Goal: Navigation & Orientation: Find specific page/section

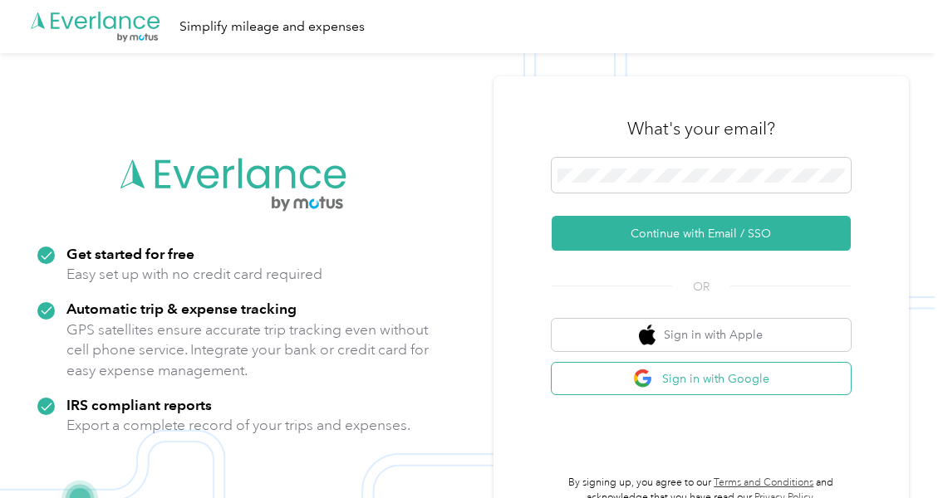
click at [698, 376] on button "Sign in with Google" at bounding box center [700, 379] width 299 height 32
click at [718, 378] on button "Sign in with Google" at bounding box center [700, 379] width 299 height 32
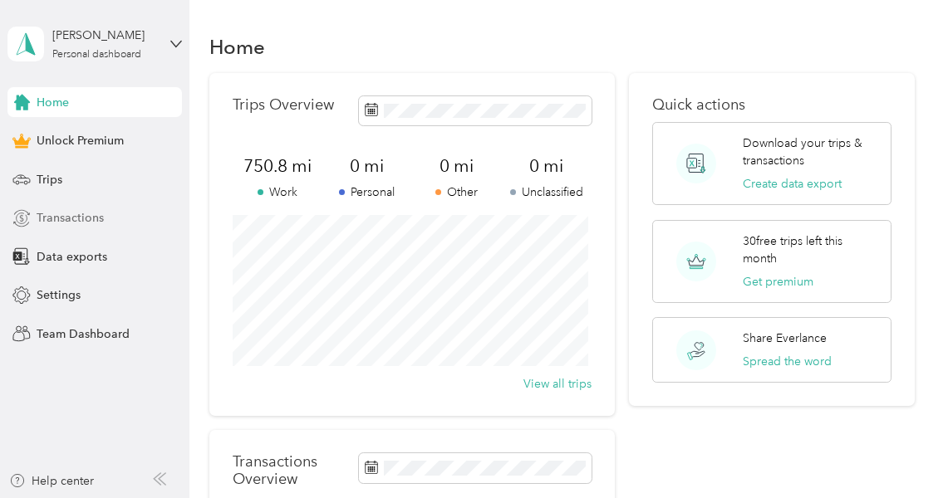
click at [78, 221] on span "Transactions" at bounding box center [70, 217] width 67 height 17
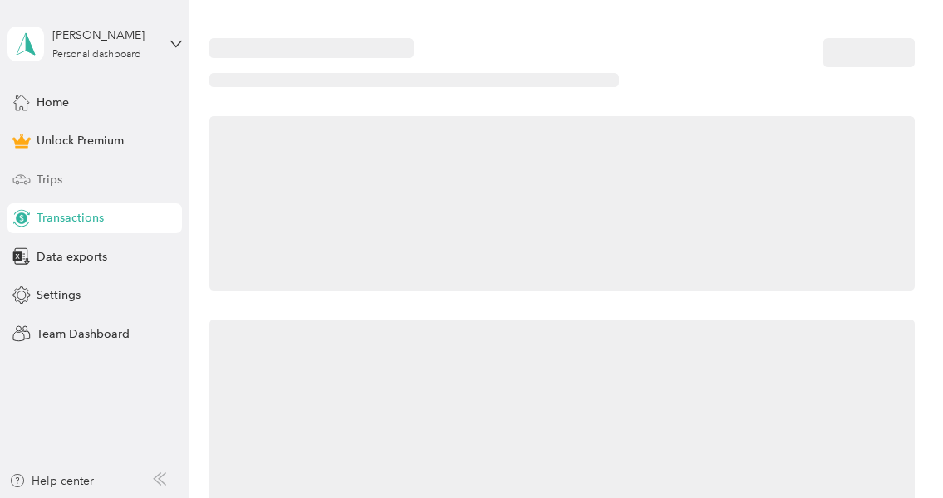
click at [58, 174] on span "Trips" at bounding box center [50, 179] width 26 height 17
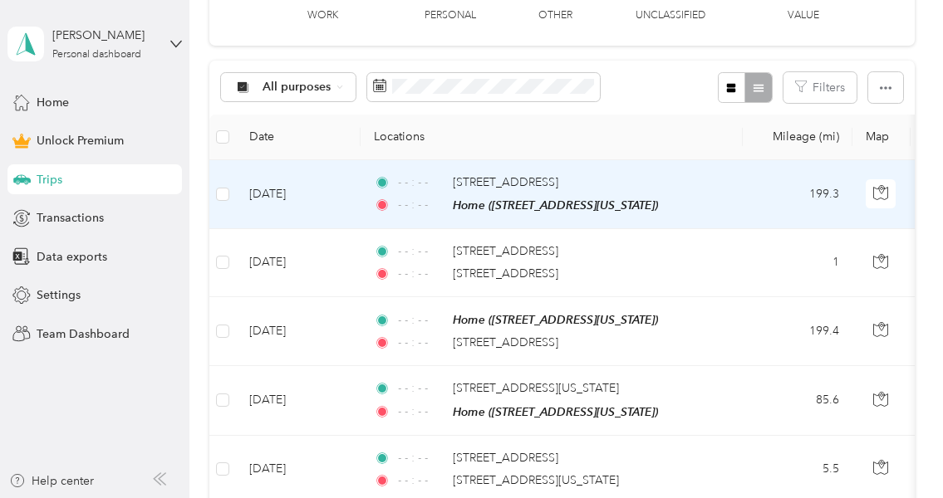
scroll to position [249, 0]
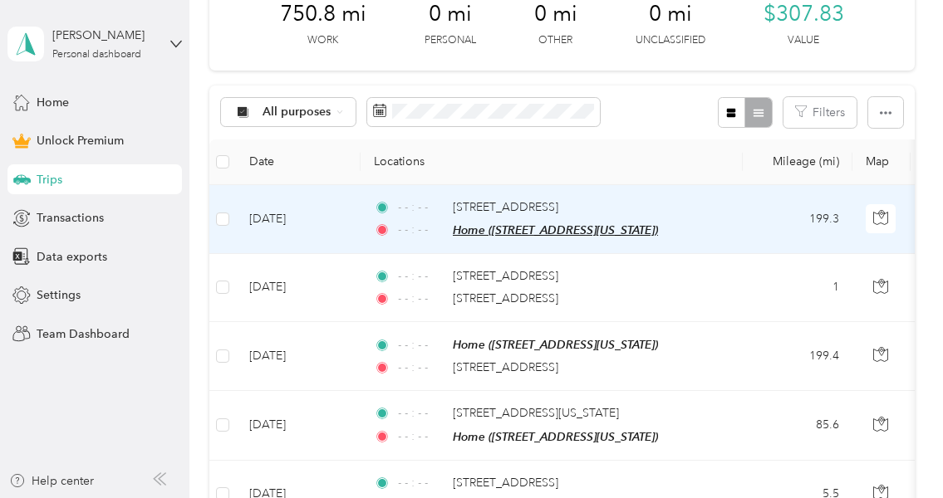
click at [530, 235] on span "Home ([STREET_ADDRESS][US_STATE])" at bounding box center [555, 229] width 205 height 13
click at [781, 235] on td "199.3" at bounding box center [797, 219] width 110 height 69
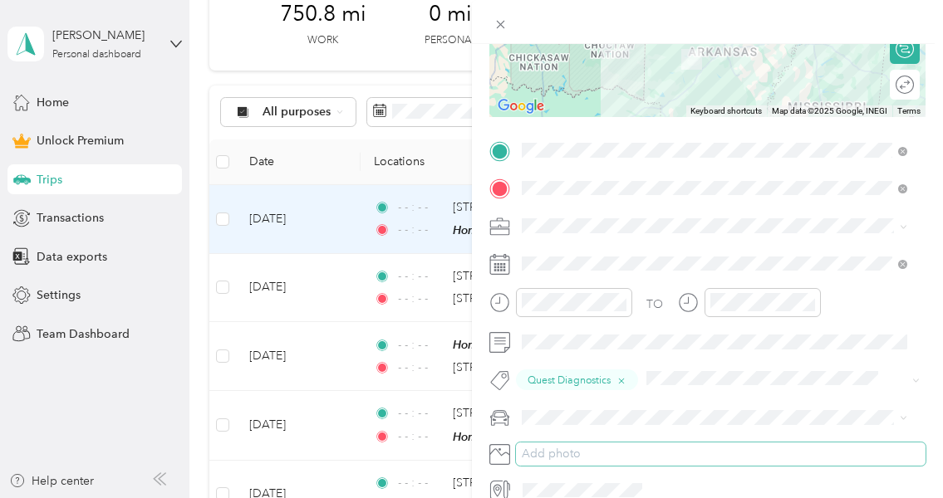
scroll to position [332, 0]
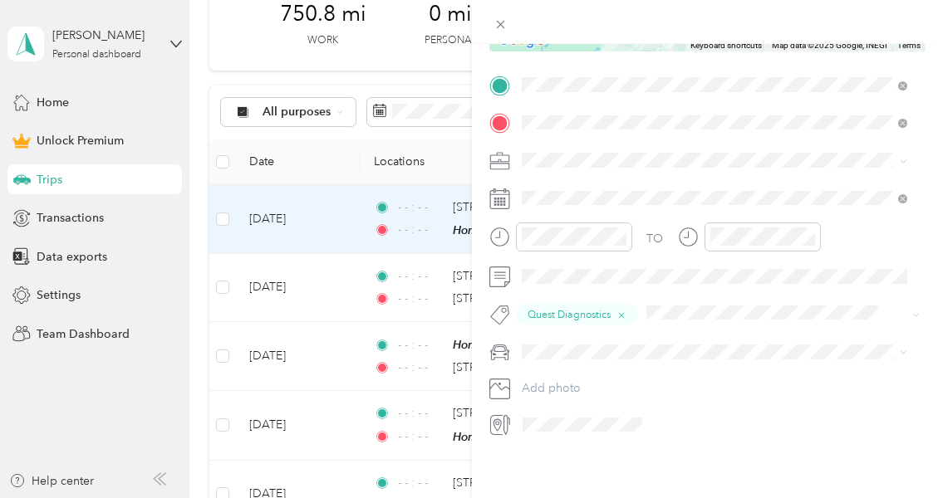
click at [86, 213] on div "Trip details Save This trip cannot be edited because it is either under review,…" at bounding box center [471, 249] width 943 height 498
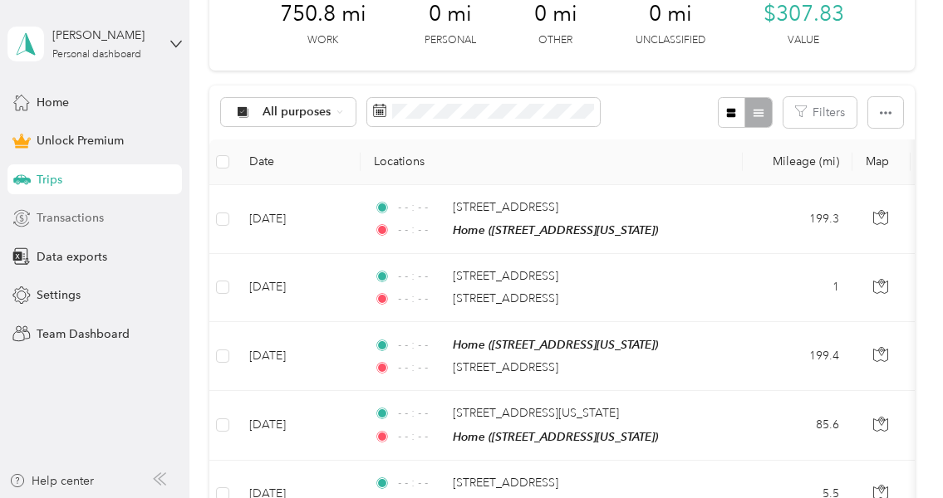
click at [96, 217] on span "Transactions" at bounding box center [70, 217] width 67 height 17
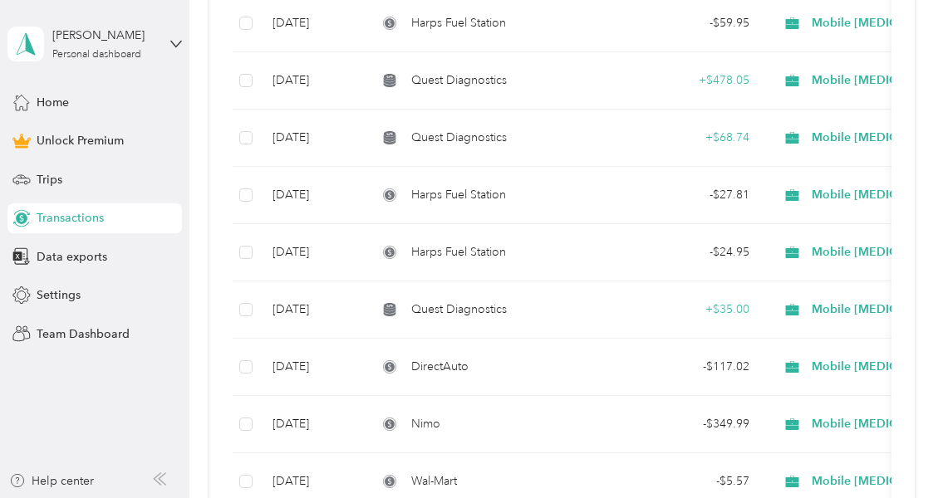
scroll to position [166, 0]
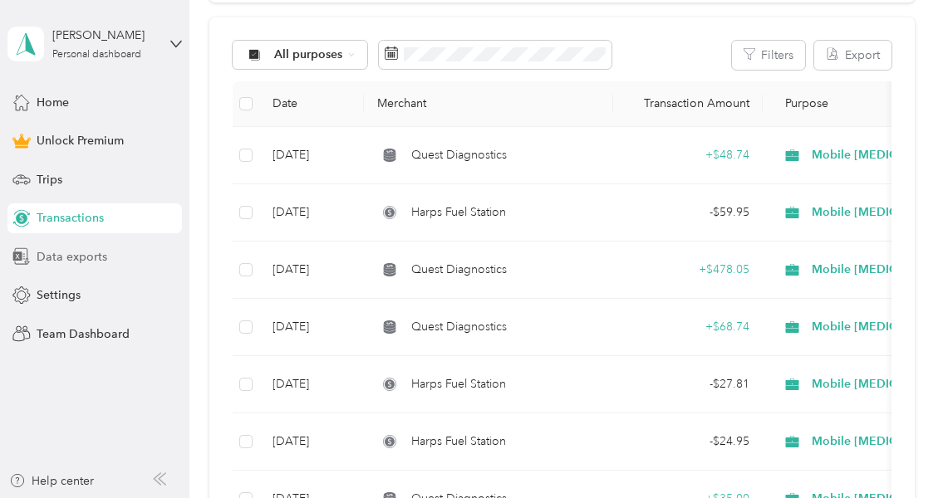
click at [61, 253] on span "Data exports" at bounding box center [72, 256] width 71 height 17
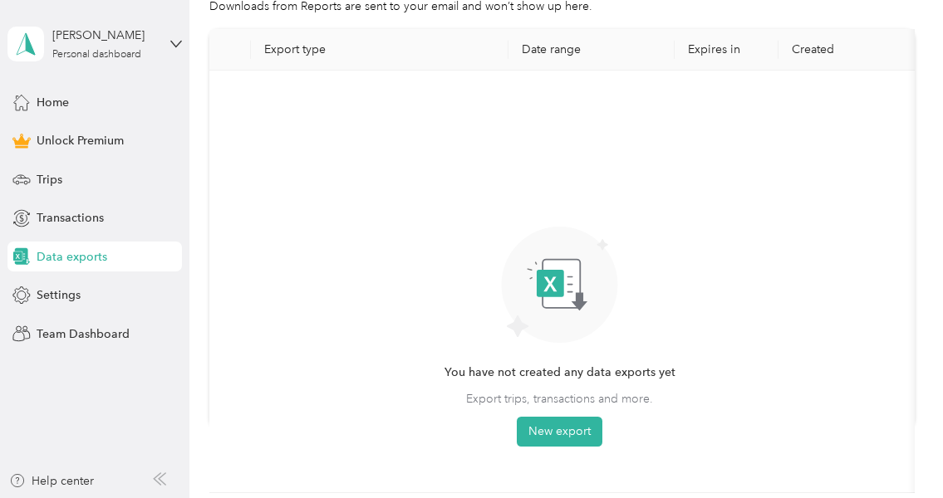
scroll to position [166, 0]
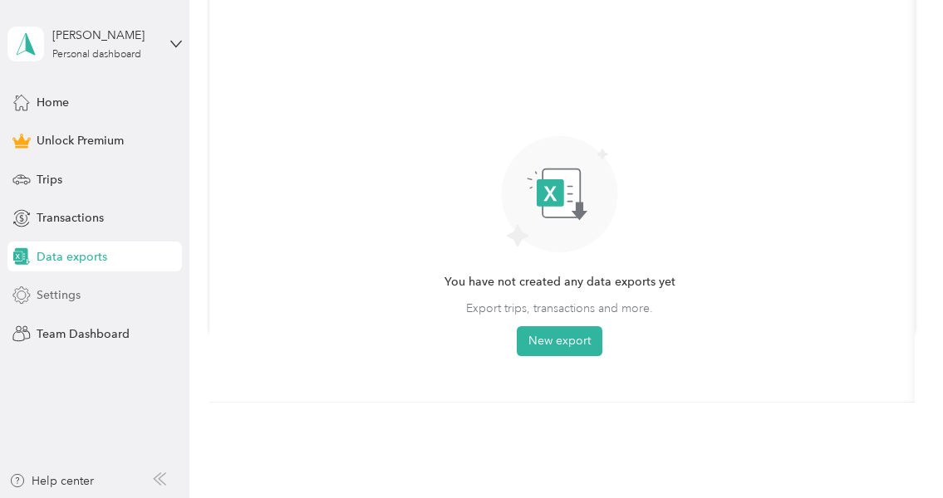
click at [63, 298] on span "Settings" at bounding box center [59, 295] width 44 height 17
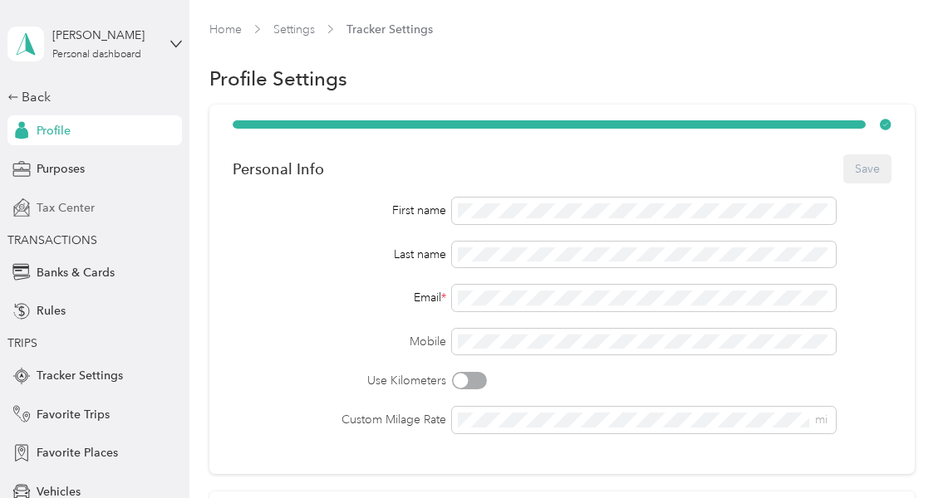
click at [58, 210] on span "Tax Center" at bounding box center [66, 207] width 58 height 17
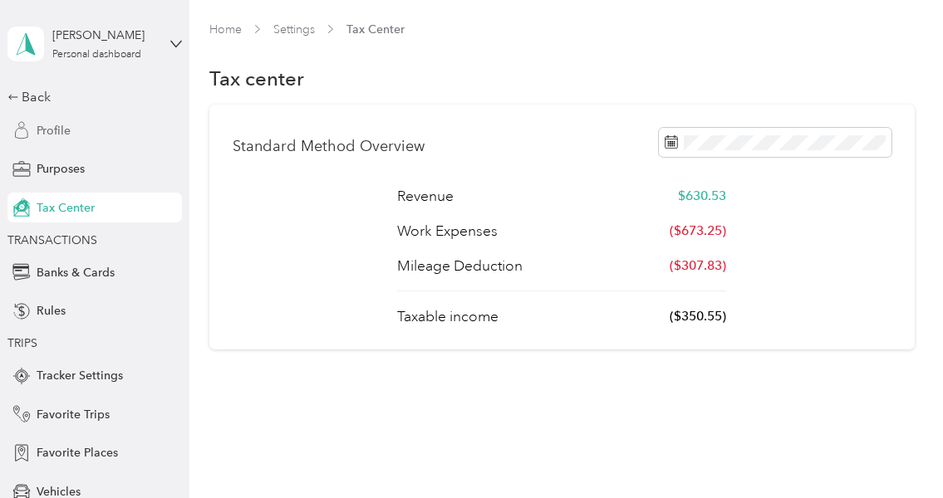
click at [43, 128] on span "Profile" at bounding box center [54, 130] width 34 height 17
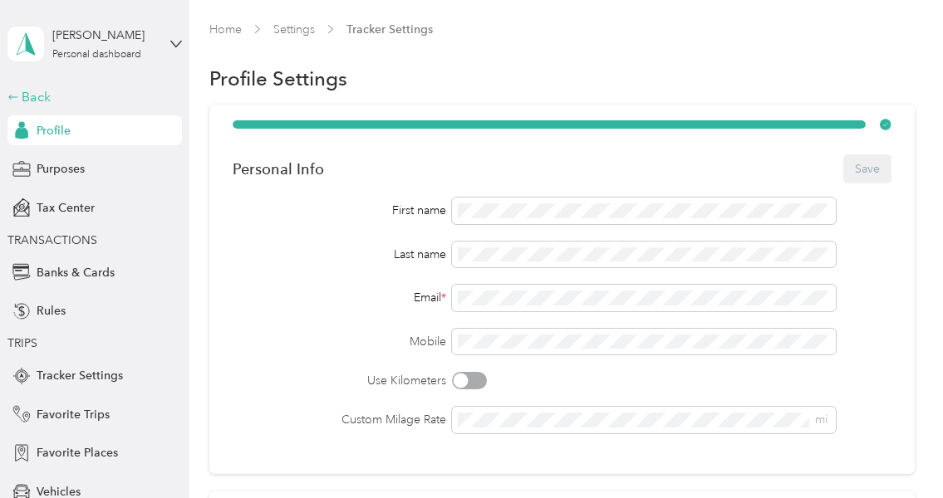
click at [39, 96] on div "Back" at bounding box center [90, 97] width 166 height 20
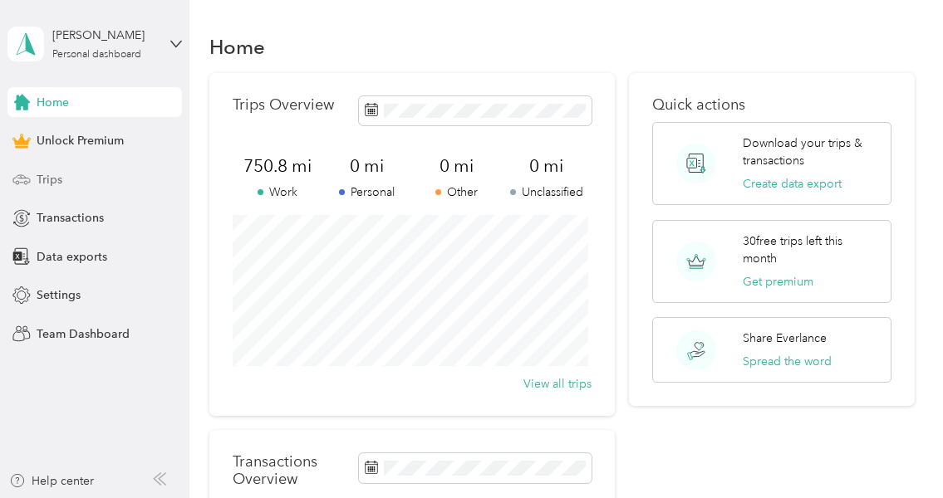
click at [51, 179] on span "Trips" at bounding box center [50, 179] width 26 height 17
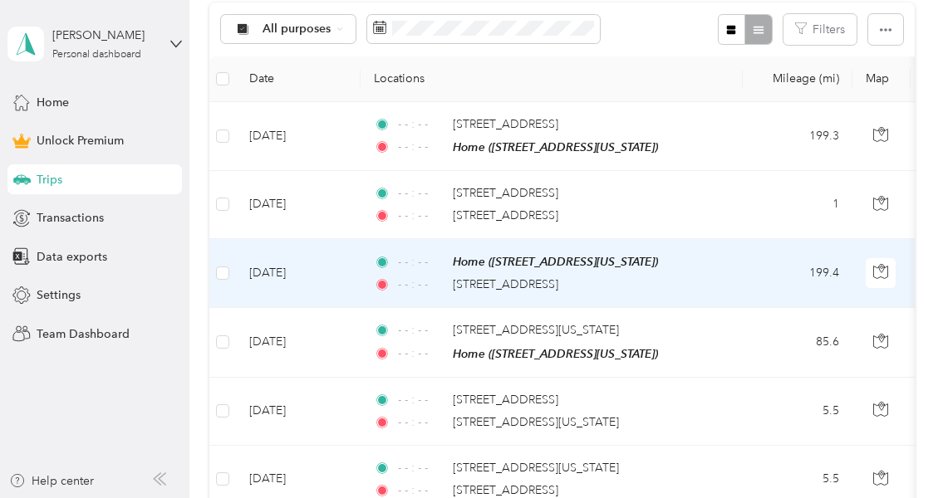
scroll to position [166, 0]
